Goal: Task Accomplishment & Management: Manage account settings

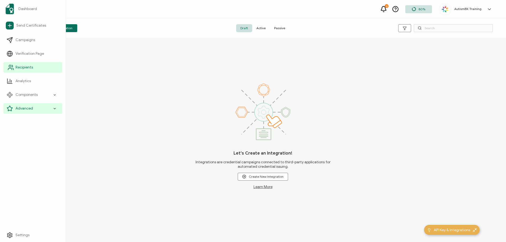
click at [19, 68] on span "Recipients" at bounding box center [24, 67] width 17 height 5
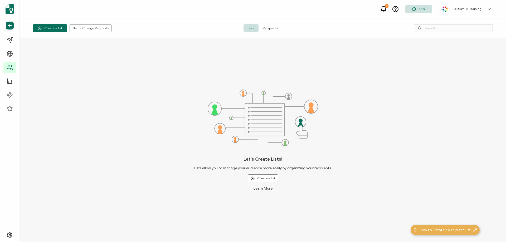
click at [263, 29] on span "Recipients" at bounding box center [271, 28] width 24 height 8
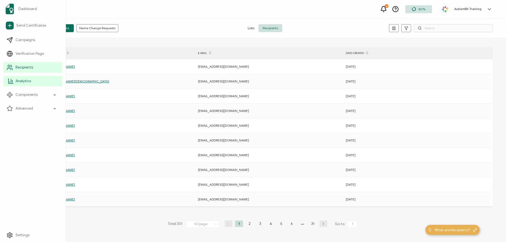
click at [33, 80] on link "Analytics" at bounding box center [32, 81] width 59 height 11
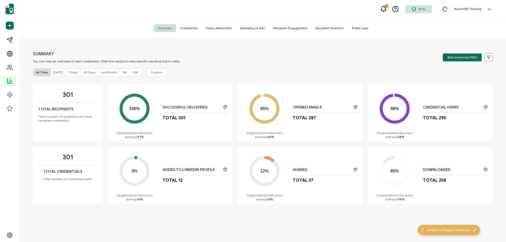
click at [473, 8] on h5 "AutismBX Training" at bounding box center [467, 9] width 27 height 4
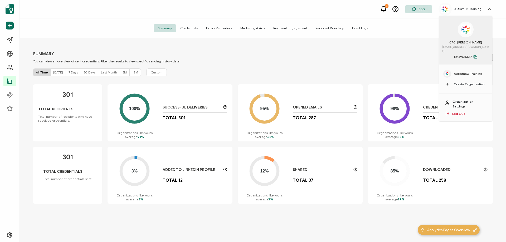
click at [481, 99] on link "Organization Settings" at bounding box center [470, 103] width 34 height 9
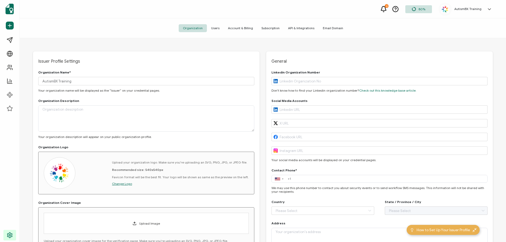
click at [235, 29] on span "Account & Billing" at bounding box center [240, 28] width 33 height 8
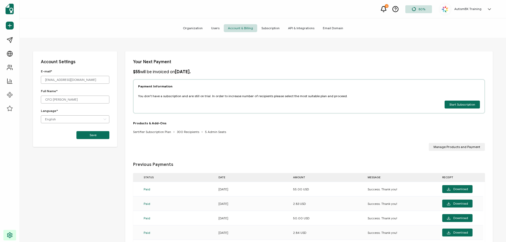
click at [275, 26] on span "Subscription" at bounding box center [270, 28] width 27 height 8
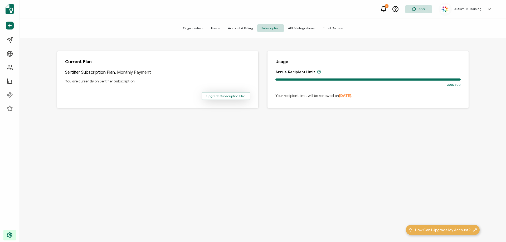
click at [232, 97] on span "Upgrade Subscription Plan" at bounding box center [225, 96] width 39 height 3
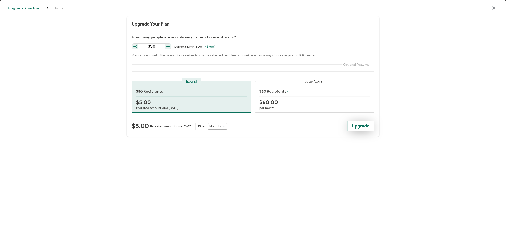
click at [365, 128] on span "Upgrade" at bounding box center [361, 126] width 18 height 4
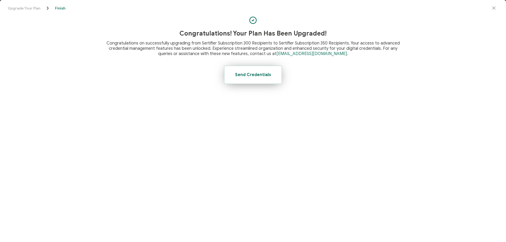
click at [275, 80] on button "Send Credentials" at bounding box center [253, 75] width 58 height 18
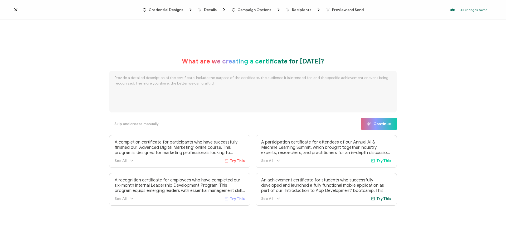
click at [14, 10] on icon at bounding box center [15, 9] width 5 height 5
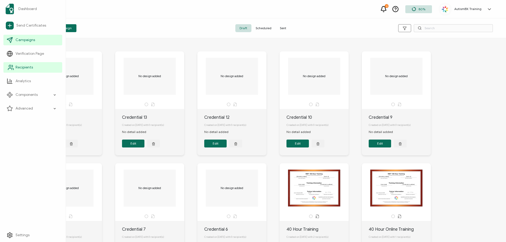
click at [16, 66] on span "Recipients" at bounding box center [24, 67] width 17 height 5
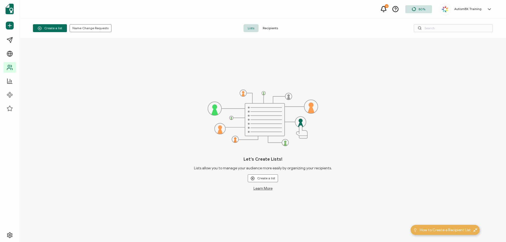
click at [262, 28] on span "Recipients" at bounding box center [271, 28] width 24 height 8
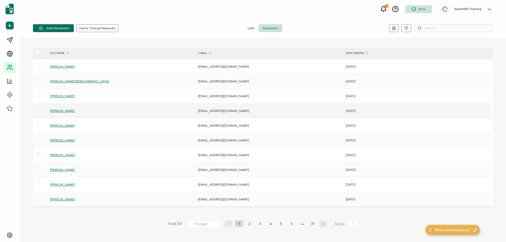
click at [73, 110] on span "[PERSON_NAME]" at bounding box center [62, 111] width 25 height 4
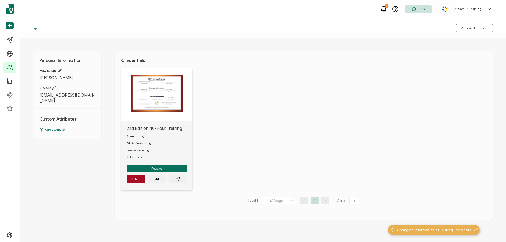
click at [58, 129] on p "Add attribute" at bounding box center [67, 129] width 55 height 5
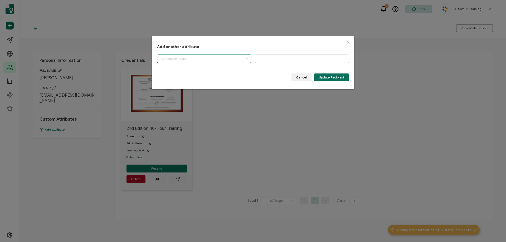
click at [219, 59] on input "dialog" at bounding box center [204, 59] width 94 height 8
click at [213, 72] on li "Start Date" at bounding box center [204, 72] width 97 height 9
type input "Start Date"
click at [274, 60] on input "dialog" at bounding box center [302, 59] width 94 height 8
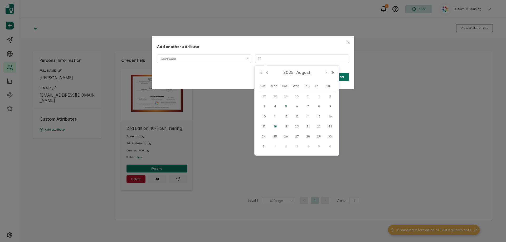
click at [287, 106] on span "5" at bounding box center [286, 106] width 6 height 6
type input "[DATE]"
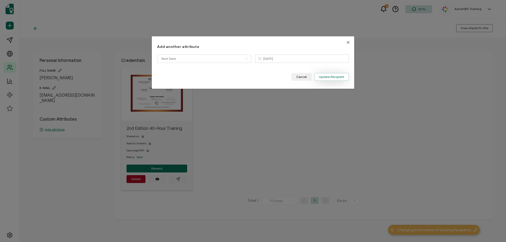
click at [329, 78] on span "Update Recipient" at bounding box center [331, 76] width 25 height 3
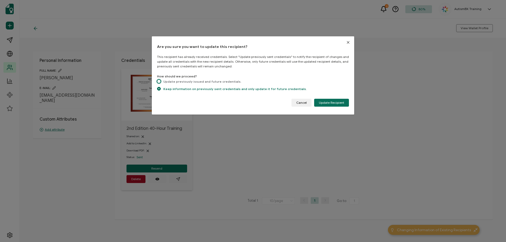
click at [158, 80] on span "dialog" at bounding box center [159, 82] width 4 height 4
click at [158, 80] on input "Update previously issued and future credentials." at bounding box center [159, 82] width 4 height 4
radio input "true"
radio input "false"
click at [327, 103] on span "Update Recipient" at bounding box center [331, 102] width 25 height 3
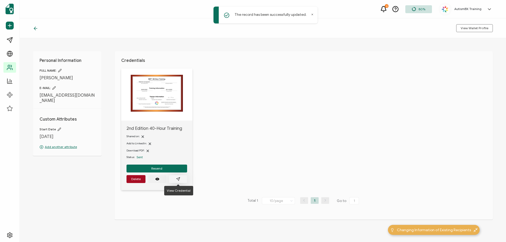
click at [178, 179] on icon "paper plane outline" at bounding box center [178, 179] width 4 height 4
click at [36, 27] on icon at bounding box center [35, 28] width 5 height 5
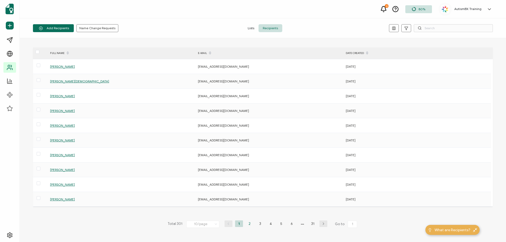
click at [248, 223] on li "2" at bounding box center [250, 224] width 8 height 7
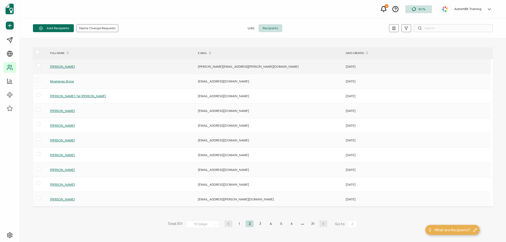
click at [59, 68] on span "[PERSON_NAME]" at bounding box center [62, 67] width 25 height 4
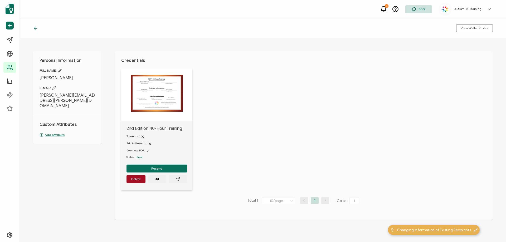
click at [36, 28] on icon at bounding box center [35, 28] width 5 height 5
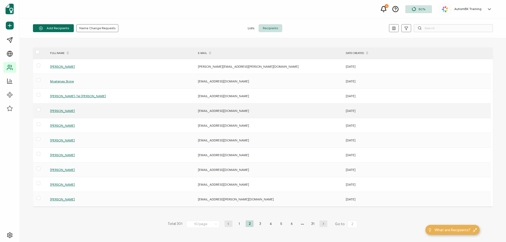
click at [70, 110] on span "[PERSON_NAME]" at bounding box center [62, 111] width 25 height 4
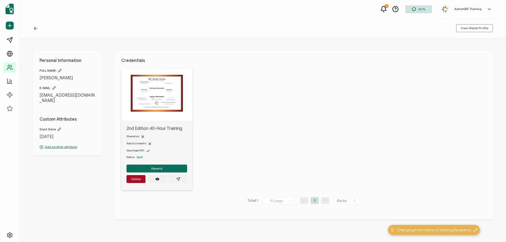
click at [35, 28] on icon at bounding box center [35, 28] width 2 height 3
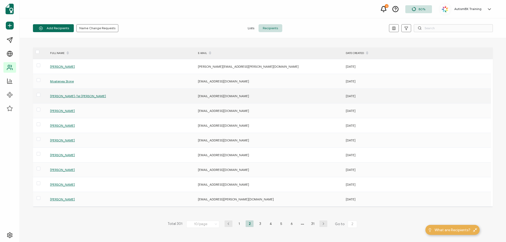
click at [67, 96] on span "[PERSON_NAME]-Tel [PERSON_NAME]" at bounding box center [78, 96] width 56 height 4
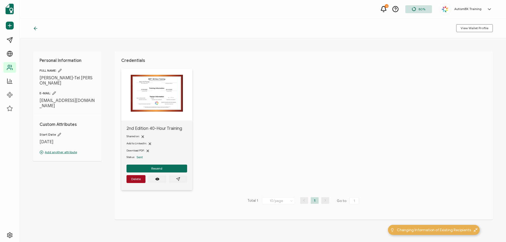
click at [36, 27] on icon at bounding box center [35, 28] width 2 height 3
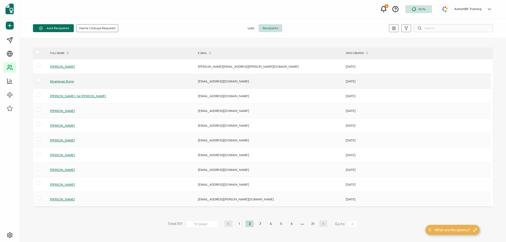
click at [58, 81] on span "Moatenea Stone" at bounding box center [62, 81] width 24 height 4
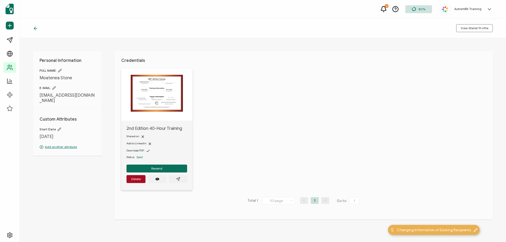
click at [35, 30] on icon at bounding box center [35, 28] width 5 height 5
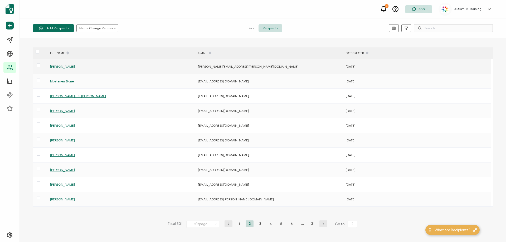
click at [68, 67] on span "[PERSON_NAME]" at bounding box center [62, 67] width 25 height 4
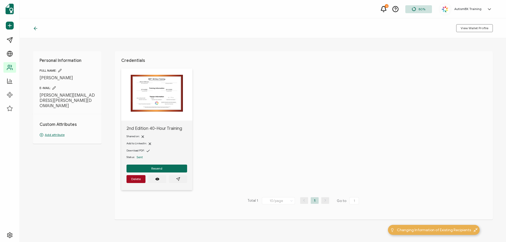
click at [49, 133] on p "Add attribute" at bounding box center [67, 135] width 55 height 5
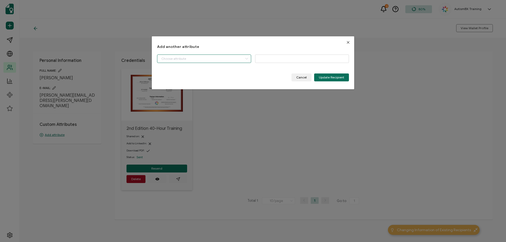
click at [201, 60] on input "dialog" at bounding box center [204, 59] width 94 height 8
click at [182, 82] on li "BACB ID" at bounding box center [204, 81] width 97 height 9
click at [213, 60] on input "BACB ID" at bounding box center [204, 59] width 94 height 8
click at [202, 71] on li "Start Date" at bounding box center [204, 72] width 97 height 9
type input "Start Date"
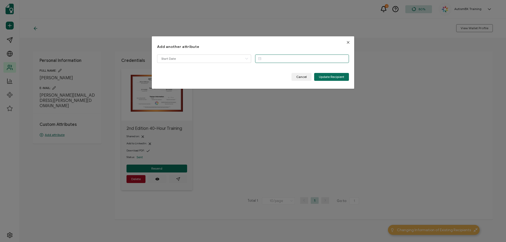
click at [285, 56] on input "dialog" at bounding box center [302, 59] width 94 height 8
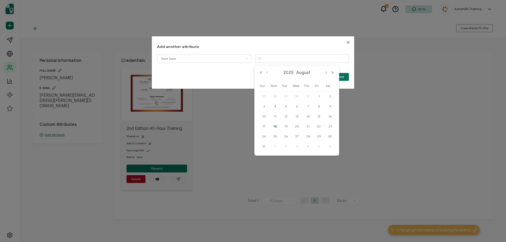
click at [267, 72] on button "Previous Month" at bounding box center [267, 73] width 6 height 4
click at [309, 106] on span "10" at bounding box center [308, 106] width 6 height 6
type input "[DATE]"
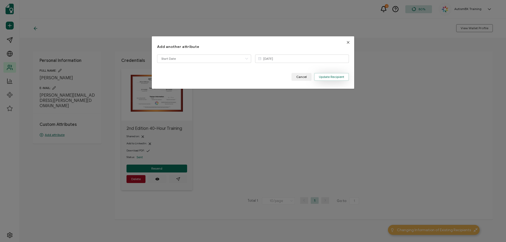
click at [324, 76] on span "Update Recipient" at bounding box center [331, 76] width 25 height 3
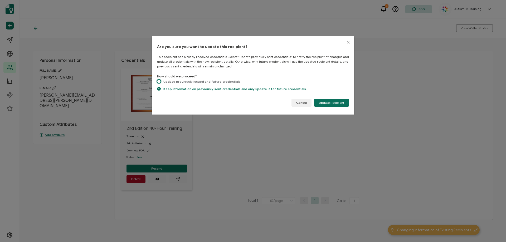
click at [158, 81] on span "dialog" at bounding box center [159, 82] width 4 height 4
click at [158, 81] on input "Update previously issued and future credentials." at bounding box center [159, 82] width 4 height 4
radio input "true"
radio input "false"
click at [329, 100] on button "Update Recipient" at bounding box center [331, 103] width 35 height 8
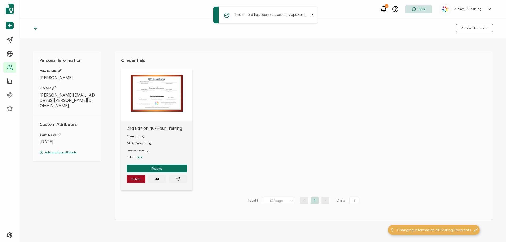
click at [34, 29] on icon at bounding box center [35, 28] width 5 height 5
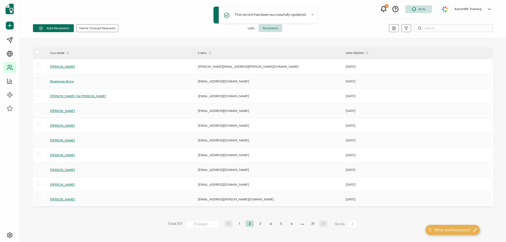
click at [239, 224] on li "1" at bounding box center [239, 224] width 8 height 7
click at [60, 199] on span "[PERSON_NAME]" at bounding box center [62, 199] width 25 height 4
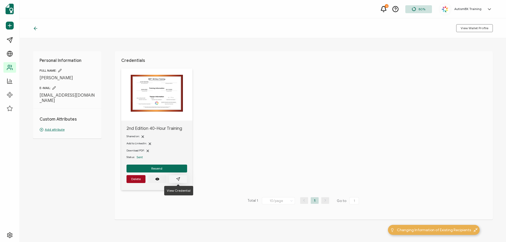
click at [179, 179] on icon "paper plane outline" at bounding box center [178, 179] width 4 height 4
click at [55, 131] on p "Add attribute" at bounding box center [67, 129] width 55 height 5
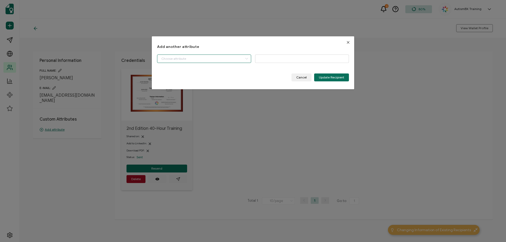
click at [233, 59] on input "dialog" at bounding box center [204, 59] width 94 height 8
click at [189, 83] on li "BACB ID" at bounding box center [204, 81] width 97 height 9
click at [285, 59] on input "dialog" at bounding box center [302, 59] width 94 height 8
click at [203, 54] on div "Add another attribute BACB ID Please enter a valid name. Cancel Update Recipient" at bounding box center [253, 62] width 192 height 37
click at [198, 60] on input "BACB ID" at bounding box center [204, 59] width 94 height 8
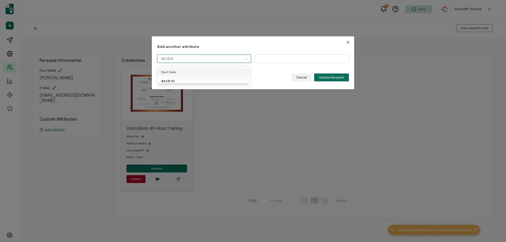
click at [176, 75] on li "Start Date" at bounding box center [204, 72] width 97 height 9
type input "Start Date"
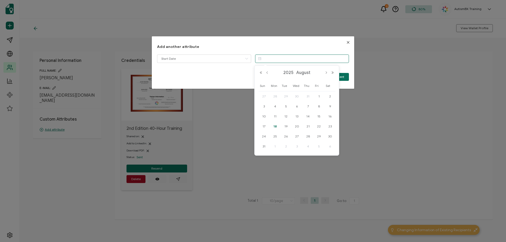
click at [267, 55] on input "dialog" at bounding box center [302, 59] width 94 height 8
click at [297, 105] on span "6" at bounding box center [297, 106] width 6 height 6
type input "[DATE]"
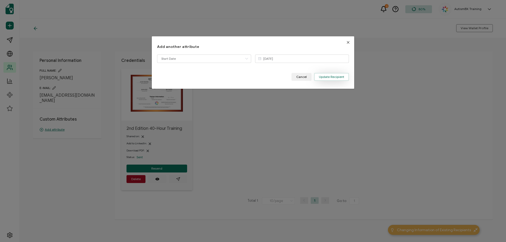
click at [326, 75] on span "Update Recipient" at bounding box center [331, 76] width 25 height 3
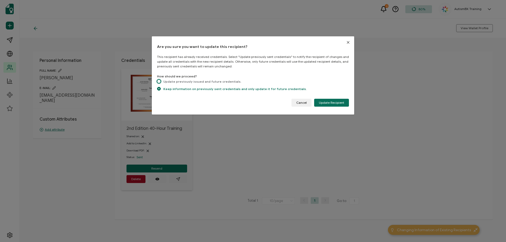
click at [158, 80] on span "dialog" at bounding box center [159, 82] width 4 height 4
click at [158, 80] on input "Update previously issued and future credentials." at bounding box center [159, 82] width 4 height 4
radio input "true"
radio input "false"
click at [334, 103] on span "Update Recipient" at bounding box center [331, 102] width 25 height 3
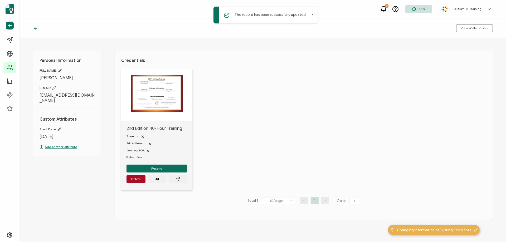
click at [35, 31] on icon at bounding box center [35, 28] width 5 height 5
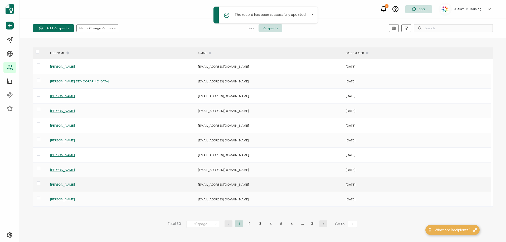
click at [61, 183] on span "[PERSON_NAME]" at bounding box center [62, 185] width 25 height 4
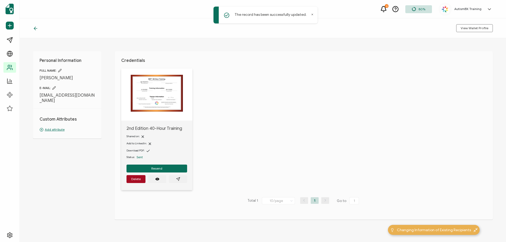
click at [57, 127] on p "Add attribute" at bounding box center [67, 129] width 55 height 5
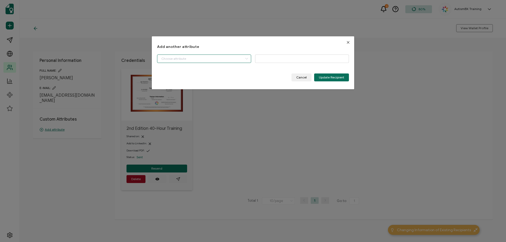
click at [174, 60] on input "dialog" at bounding box center [204, 59] width 94 height 8
click at [178, 71] on li "Start Date" at bounding box center [204, 72] width 97 height 9
type input "Start Date"
click at [266, 57] on input "dialog" at bounding box center [302, 59] width 94 height 8
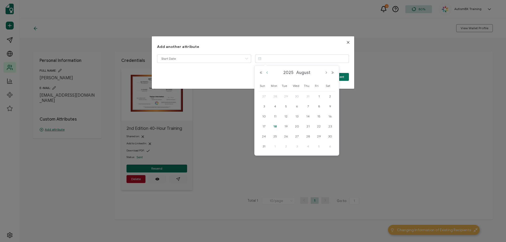
click at [267, 72] on button "Previous Month" at bounding box center [267, 73] width 6 height 4
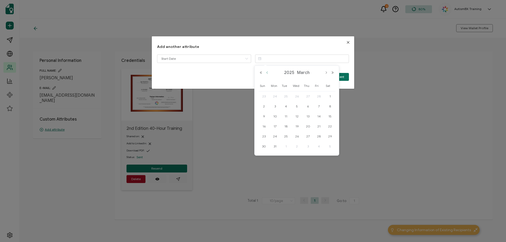
click at [267, 72] on button "Previous Month" at bounding box center [267, 73] width 6 height 4
click at [305, 128] on span "23" at bounding box center [308, 126] width 6 height 6
type input "[DATE]"
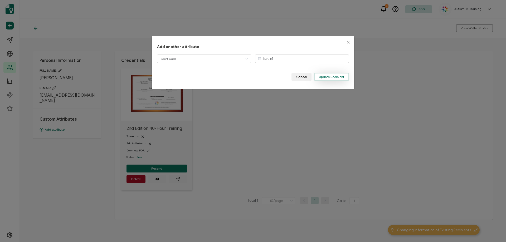
click at [327, 77] on span "Update Recipient" at bounding box center [331, 76] width 25 height 3
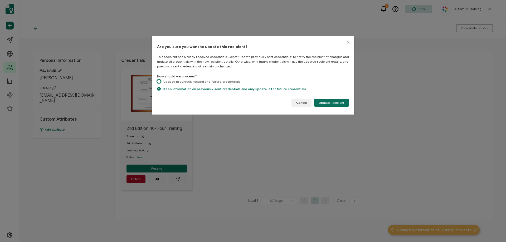
click at [160, 81] on span "dialog" at bounding box center [159, 82] width 4 height 4
click at [160, 81] on input "Update previously issued and future credentials." at bounding box center [159, 82] width 4 height 4
radio input "true"
radio input "false"
click at [327, 106] on button "Update Recipient" at bounding box center [331, 103] width 35 height 8
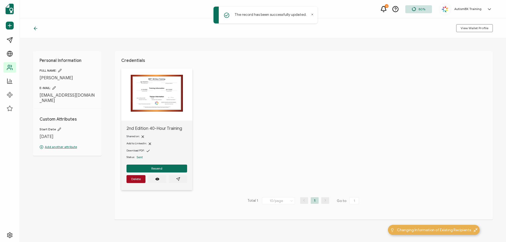
click at [36, 30] on icon at bounding box center [35, 28] width 5 height 5
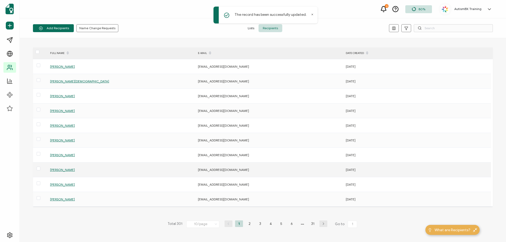
click at [61, 171] on span "[PERSON_NAME]" at bounding box center [62, 170] width 25 height 4
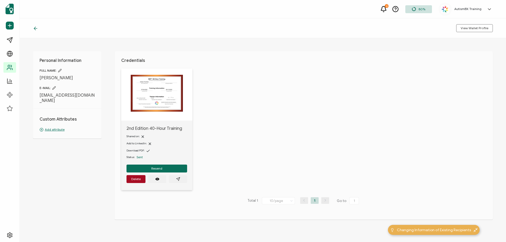
click at [49, 129] on p "Add attribute" at bounding box center [67, 129] width 55 height 5
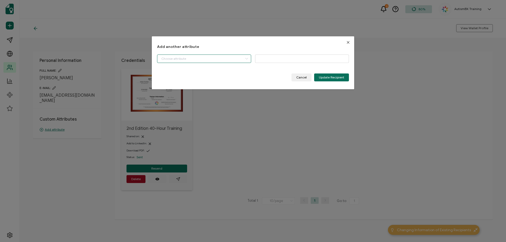
click at [220, 58] on input "dialog" at bounding box center [204, 59] width 94 height 8
click at [181, 74] on li "Start Date" at bounding box center [204, 72] width 97 height 9
type input "Start Date"
click at [303, 58] on input "dialog" at bounding box center [302, 59] width 94 height 8
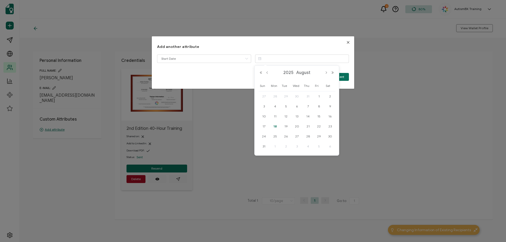
click at [286, 97] on span "29" at bounding box center [286, 96] width 6 height 6
type input "[DATE]"
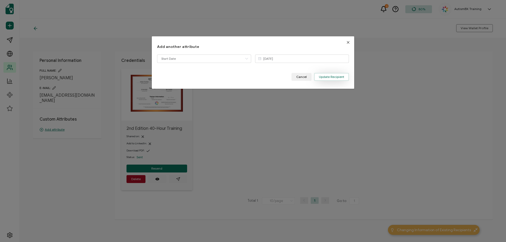
click at [322, 76] on span "Update Recipient" at bounding box center [331, 76] width 25 height 3
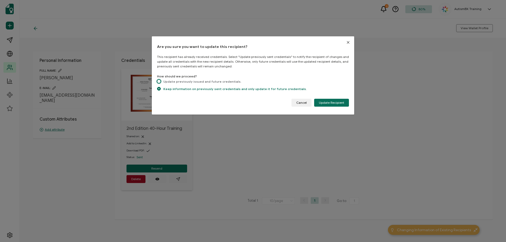
click at [160, 81] on span "dialog" at bounding box center [159, 82] width 4 height 4
click at [160, 81] on input "Update previously issued and future credentials." at bounding box center [159, 82] width 4 height 4
radio input "true"
radio input "false"
click at [329, 104] on span "Update Recipient" at bounding box center [331, 102] width 25 height 3
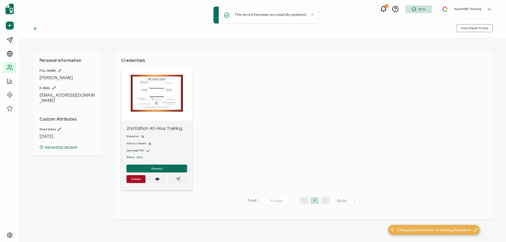
click at [37, 31] on icon at bounding box center [35, 28] width 5 height 5
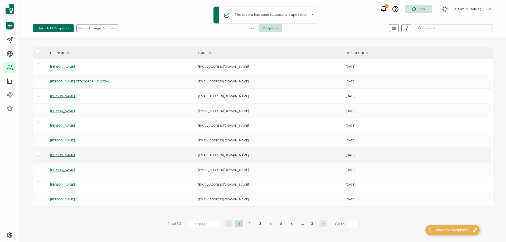
click at [62, 157] on span "[PERSON_NAME]" at bounding box center [62, 155] width 25 height 4
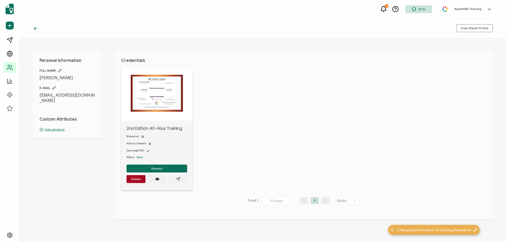
click at [51, 128] on p "Add attribute" at bounding box center [67, 129] width 55 height 5
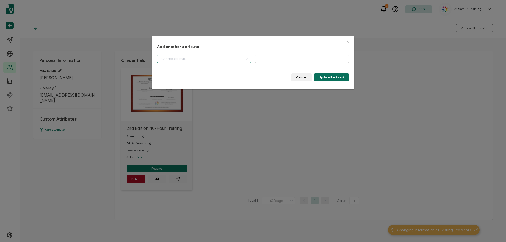
click at [228, 60] on input "dialog" at bounding box center [204, 59] width 94 height 8
click at [191, 72] on li "Start Date" at bounding box center [204, 72] width 97 height 9
type input "Start Date"
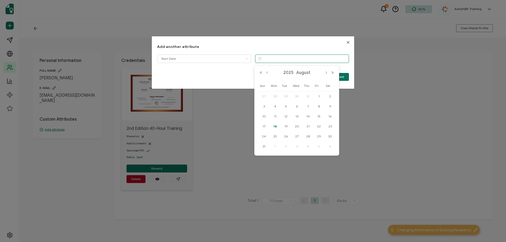
click at [271, 60] on input "dialog" at bounding box center [302, 59] width 94 height 8
click at [275, 105] on span "4" at bounding box center [275, 106] width 6 height 6
type input "[DATE]"
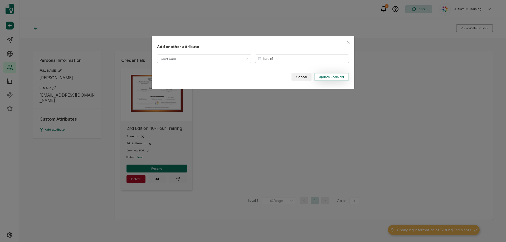
click at [328, 77] on span "Update Recipient" at bounding box center [331, 76] width 25 height 3
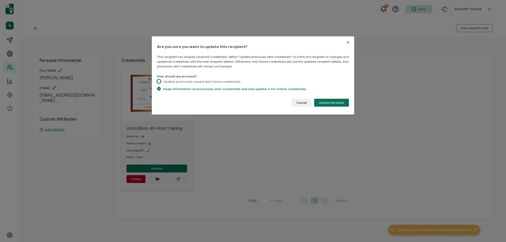
click at [159, 81] on span "dialog" at bounding box center [159, 82] width 4 height 4
click at [159, 81] on input "Update previously issued and future credentials." at bounding box center [159, 82] width 4 height 4
radio input "true"
radio input "false"
click at [332, 102] on span "Update Recipient" at bounding box center [331, 102] width 25 height 3
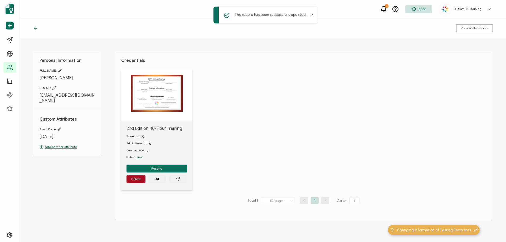
click at [35, 28] on icon at bounding box center [35, 28] width 2 height 3
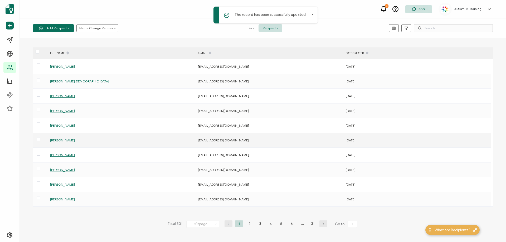
click at [56, 140] on span "[PERSON_NAME]" at bounding box center [62, 140] width 25 height 4
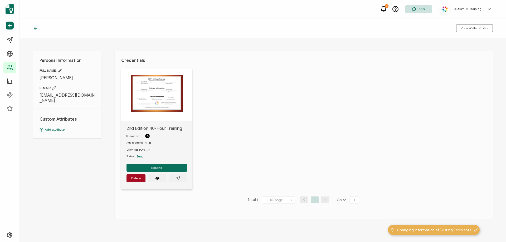
click at [54, 127] on p "Add attribute" at bounding box center [67, 129] width 55 height 5
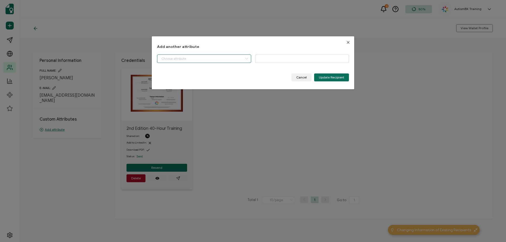
click at [198, 61] on input "dialog" at bounding box center [204, 59] width 94 height 8
click at [177, 72] on li "Start Date" at bounding box center [204, 72] width 97 height 9
type input "Start Date"
click at [277, 57] on input "dialog" at bounding box center [302, 59] width 94 height 8
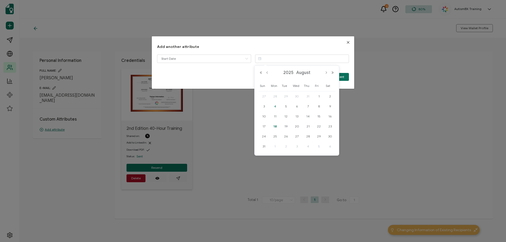
click at [276, 106] on span "4" at bounding box center [275, 106] width 6 height 6
type input "[DATE]"
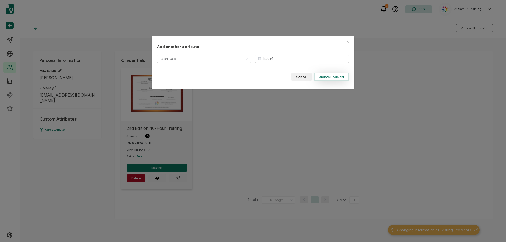
click at [327, 76] on span "Update Recipient" at bounding box center [331, 76] width 25 height 3
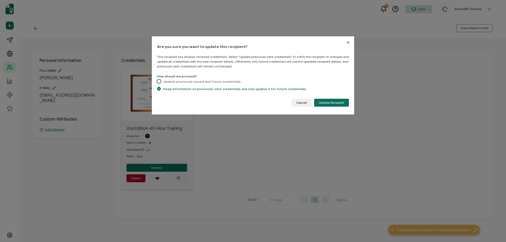
click at [161, 81] on span "Update previously issued and future credentials." at bounding box center [201, 82] width 81 height 4
click at [161, 81] on input "Update previously issued and future credentials." at bounding box center [159, 82] width 4 height 4
radio input "true"
radio input "false"
click at [332, 104] on span "Update Recipient" at bounding box center [331, 102] width 25 height 3
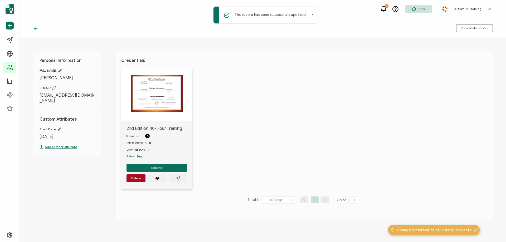
click at [35, 28] on icon at bounding box center [35, 28] width 5 height 5
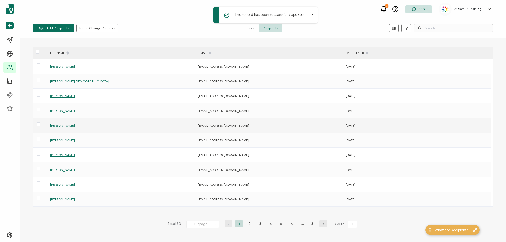
click at [63, 124] on span "[PERSON_NAME]" at bounding box center [62, 126] width 25 height 4
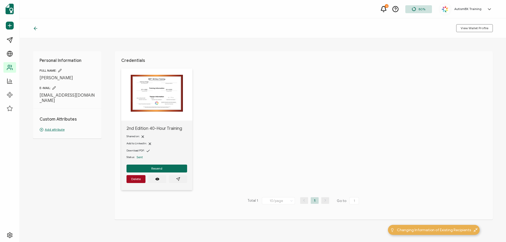
click at [53, 121] on div "Custom Attributes Add attribute" at bounding box center [67, 120] width 55 height 23
click at [55, 127] on p "Add attribute" at bounding box center [67, 129] width 55 height 5
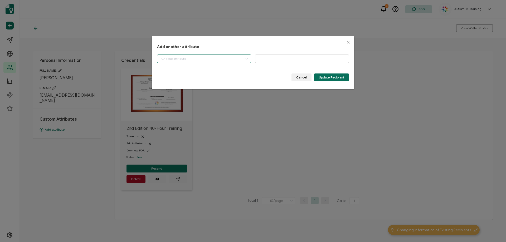
click at [191, 58] on input "dialog" at bounding box center [204, 59] width 94 height 8
click at [176, 71] on li "Start Date" at bounding box center [204, 72] width 97 height 9
type input "Start Date"
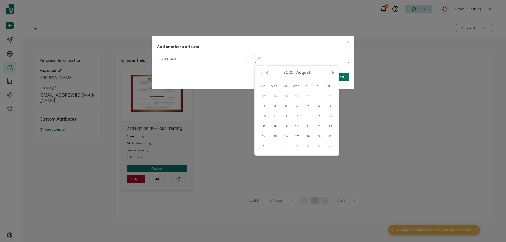
click at [263, 60] on input "dialog" at bounding box center [302, 59] width 94 height 8
click at [267, 73] on button "Previous Month" at bounding box center [267, 73] width 6 height 4
click at [318, 106] on span "11" at bounding box center [319, 106] width 6 height 6
type input "[DATE]"
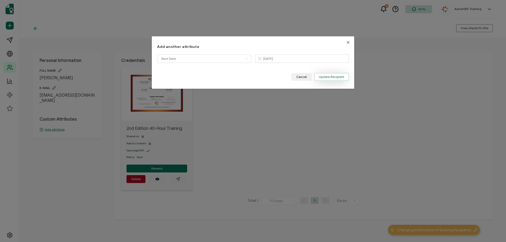
click at [325, 78] on span "Update Recipient" at bounding box center [331, 76] width 25 height 3
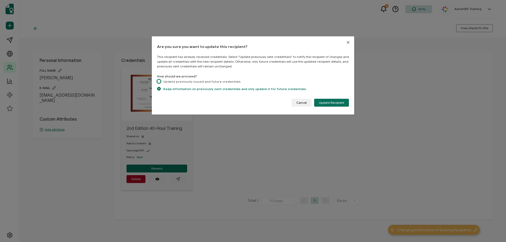
click at [160, 82] on span "dialog" at bounding box center [159, 82] width 4 height 4
click at [160, 82] on input "Update previously issued and future credentials." at bounding box center [159, 82] width 4 height 4
radio input "true"
radio input "false"
click at [324, 101] on span "Update Recipient" at bounding box center [331, 102] width 25 height 3
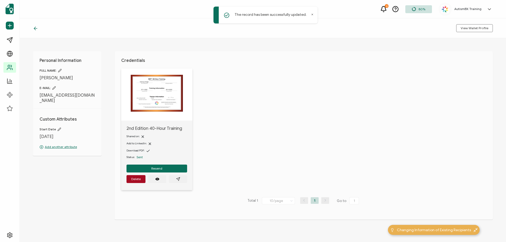
click at [33, 27] on icon at bounding box center [35, 28] width 5 height 5
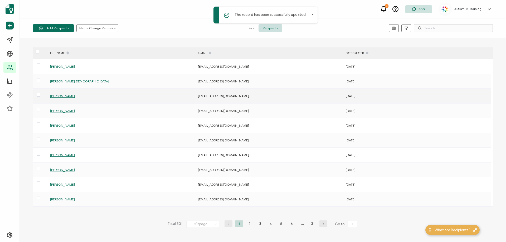
click at [60, 95] on span "[PERSON_NAME]" at bounding box center [62, 96] width 25 height 4
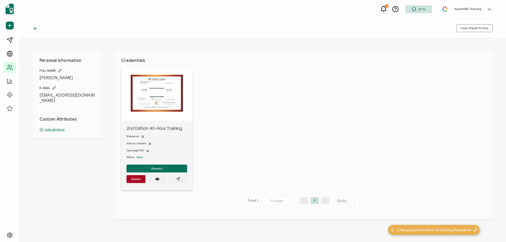
click at [51, 128] on p "Add attribute" at bounding box center [67, 129] width 55 height 5
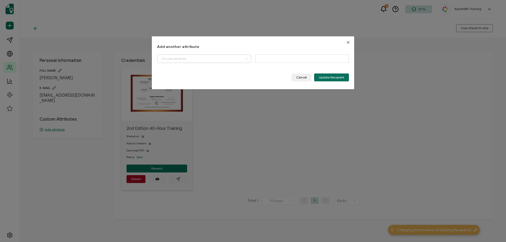
click at [249, 60] on icon "dialog" at bounding box center [246, 59] width 7 height 8
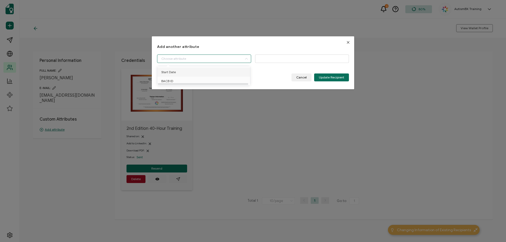
click at [197, 75] on li "Start Date" at bounding box center [204, 72] width 97 height 9
type input "Start Date"
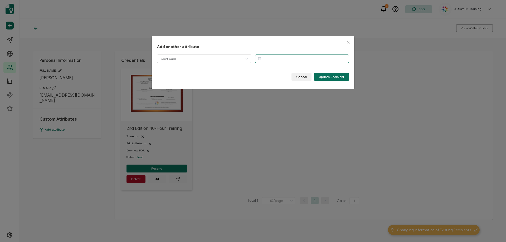
click at [266, 60] on input "dialog" at bounding box center [302, 59] width 94 height 8
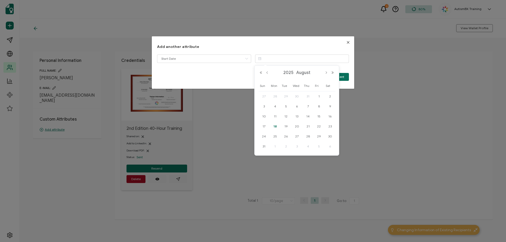
click at [286, 94] on span "29" at bounding box center [286, 96] width 6 height 6
type input "[DATE]"
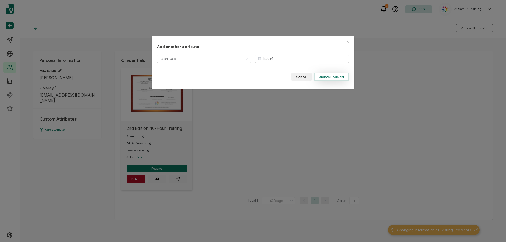
click at [327, 77] on span "Update Recipient" at bounding box center [331, 76] width 25 height 3
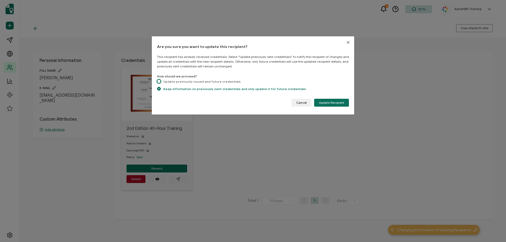
click at [159, 82] on span "dialog" at bounding box center [159, 82] width 4 height 4
click at [159, 82] on input "Update previously issued and future credentials." at bounding box center [159, 82] width 4 height 4
radio input "true"
radio input "false"
click at [327, 101] on span "Update Recipient" at bounding box center [331, 102] width 25 height 3
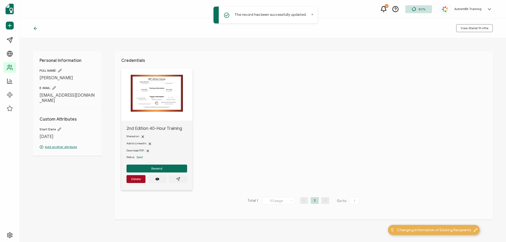
click at [37, 26] on icon at bounding box center [35, 28] width 5 height 5
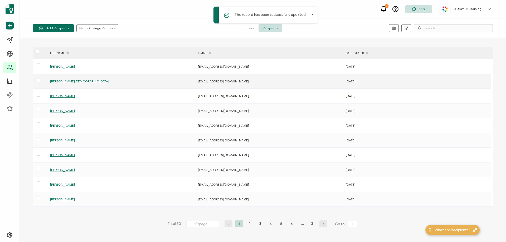
click at [71, 84] on div "[PERSON_NAME][DEMOGRAPHIC_DATA]" at bounding box center [120, 81] width 147 height 6
click at [71, 81] on span "[PERSON_NAME][DEMOGRAPHIC_DATA]" at bounding box center [79, 81] width 59 height 4
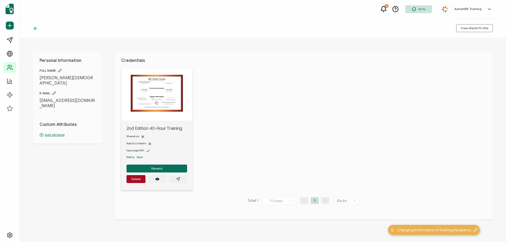
click at [57, 133] on p "Add attribute" at bounding box center [67, 135] width 55 height 5
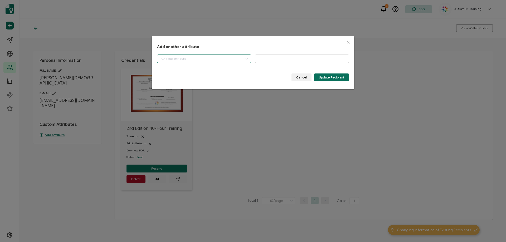
click at [183, 62] on input "dialog" at bounding box center [204, 59] width 94 height 8
click at [185, 72] on li "Start Date" at bounding box center [204, 72] width 97 height 9
type input "Start Date"
click at [276, 60] on input "dialog" at bounding box center [302, 59] width 94 height 8
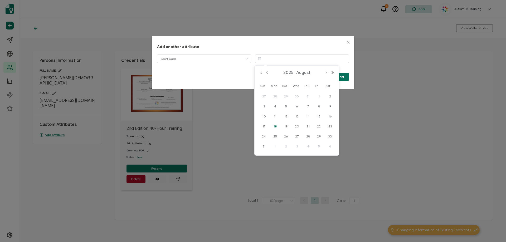
click at [309, 96] on span "31" at bounding box center [308, 96] width 6 height 6
type input "[DATE]"
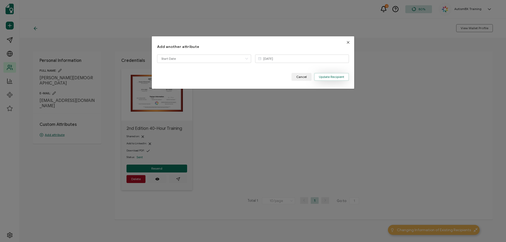
click at [333, 75] on span "Update Recipient" at bounding box center [331, 76] width 25 height 3
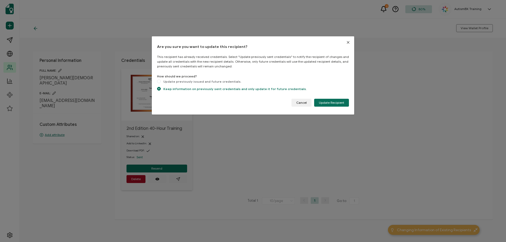
click at [156, 82] on div "Are you sure you want to update this recipient? This recipient has already rece…" at bounding box center [253, 75] width 202 height 78
drag, startPoint x: 159, startPoint y: 82, endPoint x: 192, endPoint y: 83, distance: 33.0
click at [159, 82] on span "dialog" at bounding box center [159, 82] width 4 height 4
click at [159, 82] on input "Update previously issued and future credentials." at bounding box center [159, 82] width 4 height 4
radio input "true"
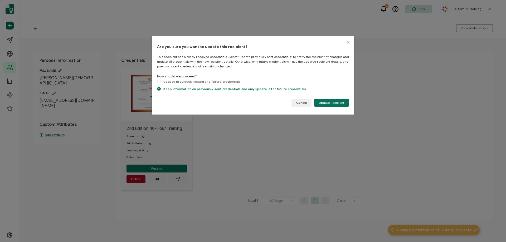
radio input "false"
click at [337, 103] on span "Update Recipient" at bounding box center [331, 102] width 25 height 3
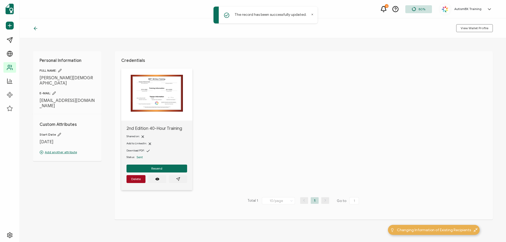
click at [35, 27] on icon at bounding box center [35, 28] width 5 height 5
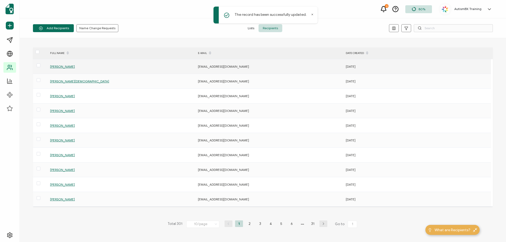
click at [62, 65] on span "[PERSON_NAME]" at bounding box center [62, 67] width 25 height 4
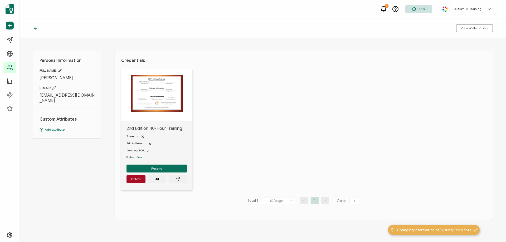
click at [57, 127] on p "Add attribute" at bounding box center [67, 129] width 55 height 5
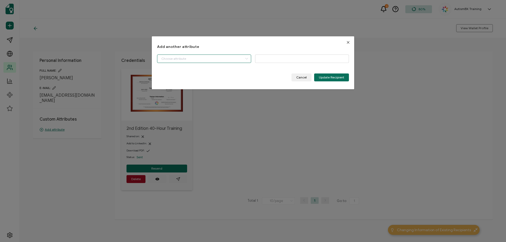
click at [217, 60] on input "dialog" at bounding box center [204, 59] width 94 height 8
click at [199, 73] on li "Start Date" at bounding box center [204, 72] width 97 height 9
type input "Start Date"
click at [291, 57] on input "dialog" at bounding box center [302, 59] width 94 height 8
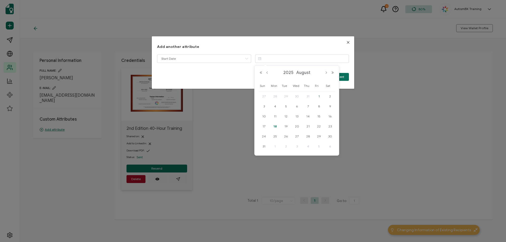
click at [319, 95] on span "1" at bounding box center [319, 96] width 6 height 6
type input "[DATE]"
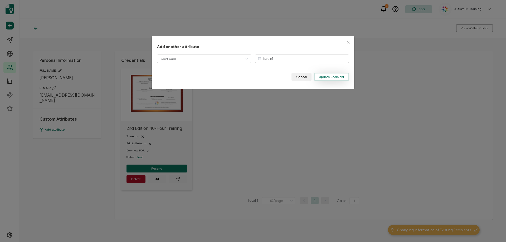
click at [326, 75] on span "Update Recipient" at bounding box center [331, 76] width 25 height 3
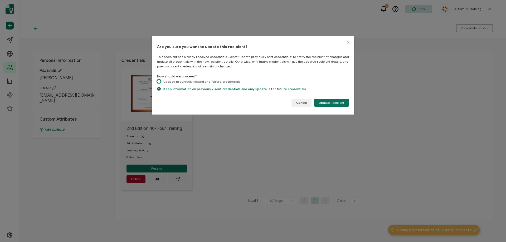
click at [158, 82] on span "dialog" at bounding box center [159, 82] width 4 height 4
click at [158, 82] on input "Update previously issued and future credentials." at bounding box center [159, 82] width 4 height 4
radio input "true"
radio input "false"
click at [324, 102] on span "Update Recipient" at bounding box center [331, 102] width 25 height 3
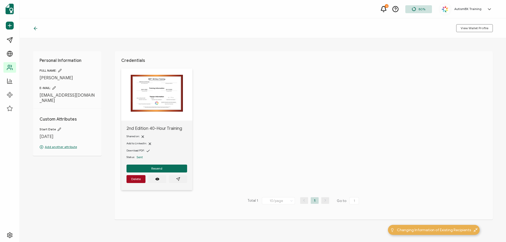
click at [36, 29] on icon at bounding box center [35, 28] width 5 height 5
